Goal: Transaction & Acquisition: Subscribe to service/newsletter

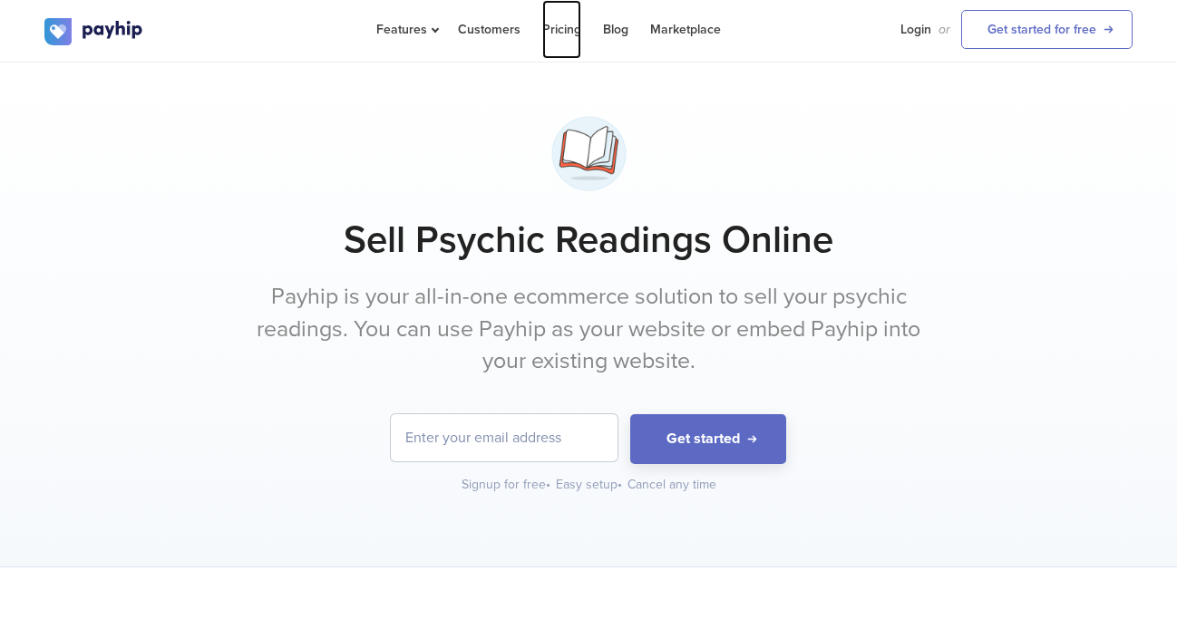
click at [561, 32] on link "Pricing" at bounding box center [561, 29] width 39 height 59
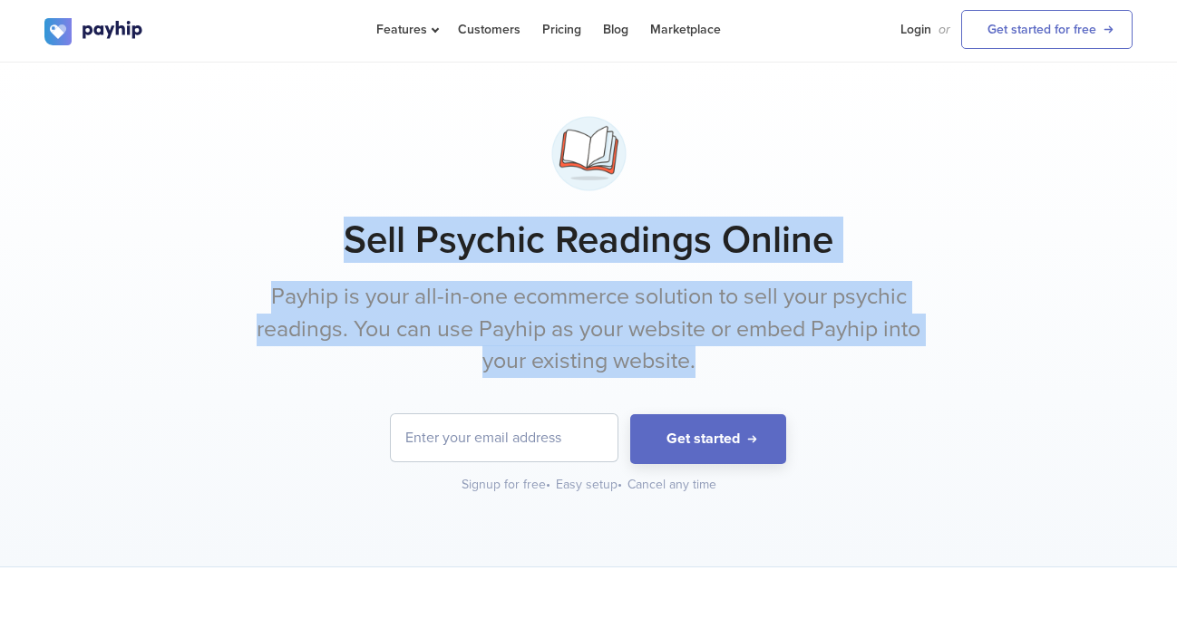
drag, startPoint x: 340, startPoint y: 240, endPoint x: 745, endPoint y: 371, distance: 425.8
click at [745, 371] on div "Sell Psychic Readings Online Payhip is your all-in-one ecommerce solution to se…" at bounding box center [588, 301] width 1088 height 386
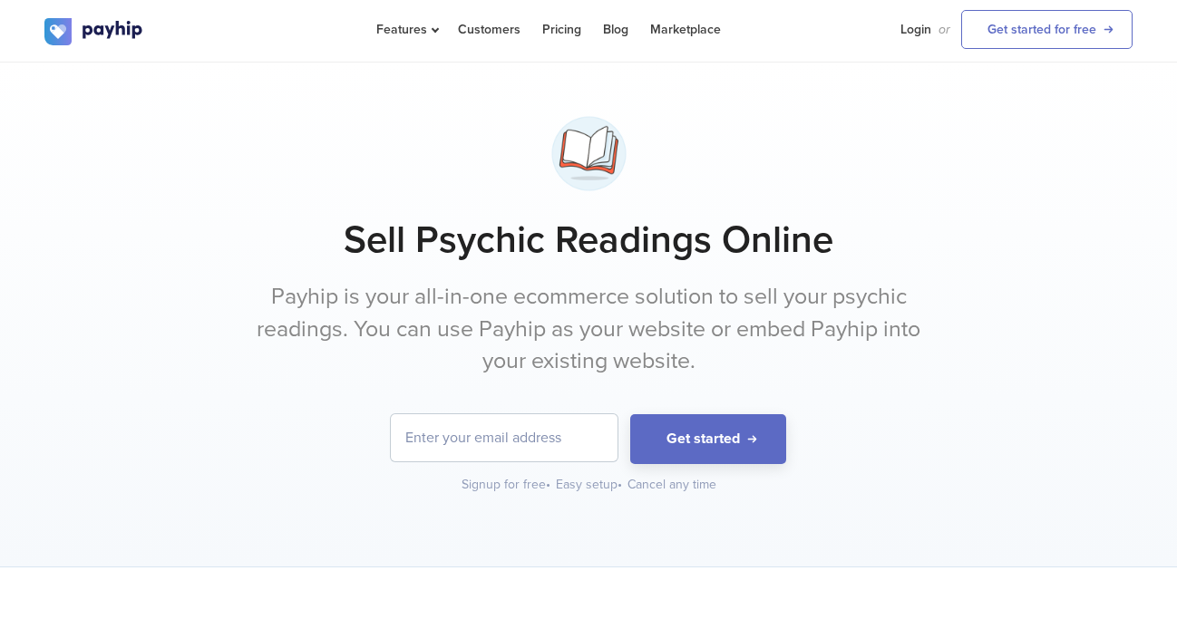
click at [248, 471] on div "Get started Signup for free • Easy setup • Cancel any time" at bounding box center [588, 454] width 1088 height 80
click at [461, 448] on input "email" at bounding box center [504, 437] width 227 height 47
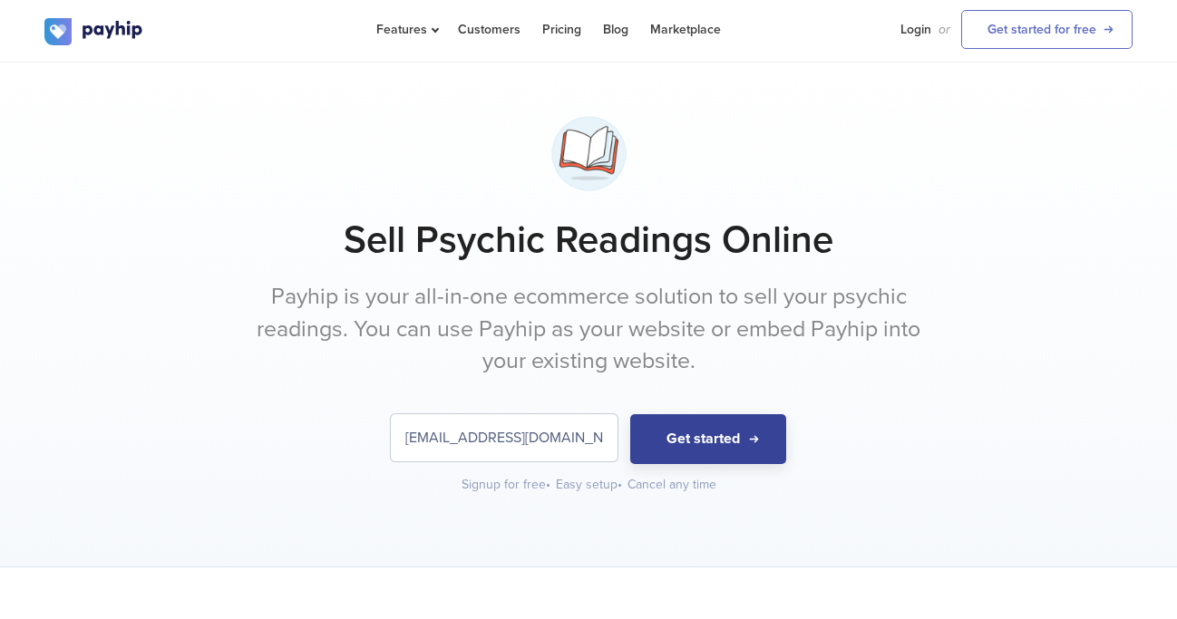
type input "iletisim@castlyo.com"
click at [715, 448] on button "Get started" at bounding box center [708, 439] width 156 height 50
